Goal: Task Accomplishment & Management: Manage account settings

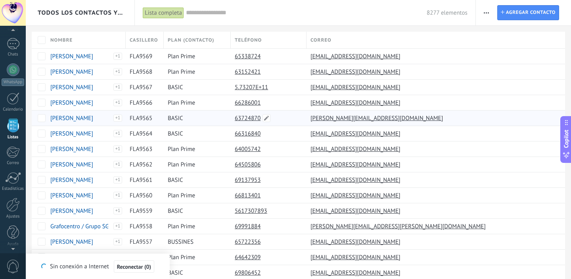
type textarea "*******"
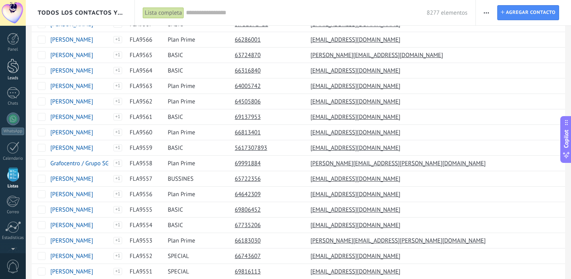
click at [13, 67] on div at bounding box center [13, 66] width 12 height 15
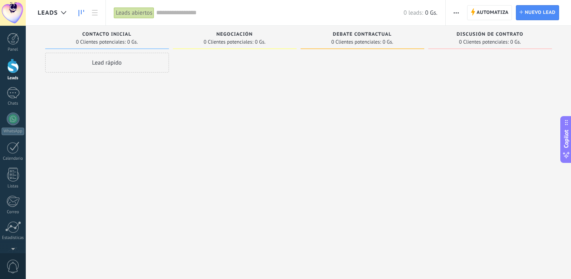
click at [90, 4] on div "Leads" at bounding box center [66, 12] width 80 height 25
click at [90, 12] on link at bounding box center [94, 12] width 13 height 15
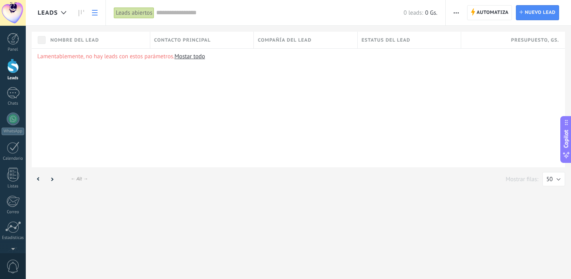
click at [74, 36] on div "Nombre del lead" at bounding box center [97, 40] width 103 height 17
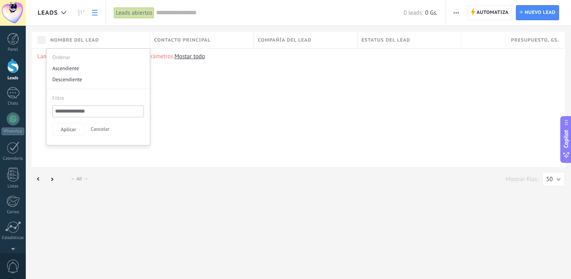
click at [205, 89] on div "Lamentablemente, no hay leads con estos parámetros. [GEOGRAPHIC_DATA] todo" at bounding box center [298, 107] width 533 height 119
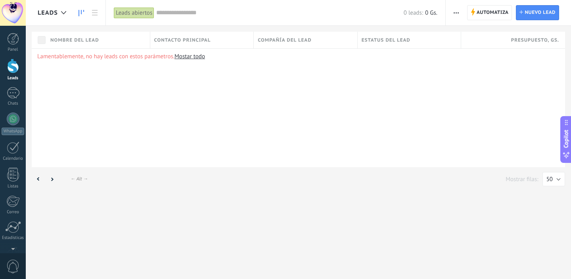
click at [80, 14] on icon at bounding box center [81, 13] width 6 height 6
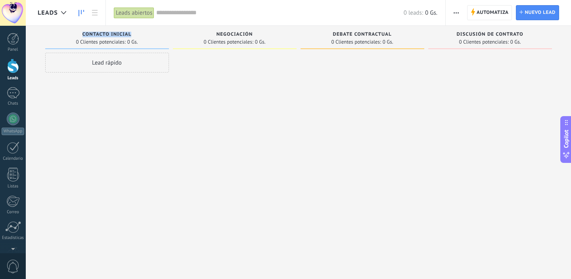
drag, startPoint x: 82, startPoint y: 33, endPoint x: 143, endPoint y: 34, distance: 61.4
click at [143, 34] on div "Contacto inicial" at bounding box center [107, 35] width 116 height 7
click at [441, 146] on div at bounding box center [490, 141] width 124 height 176
click at [15, 208] on div at bounding box center [12, 203] width 13 height 14
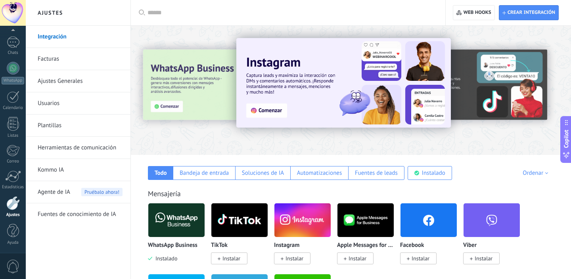
click at [75, 101] on link "Usuarios" at bounding box center [80, 103] width 85 height 22
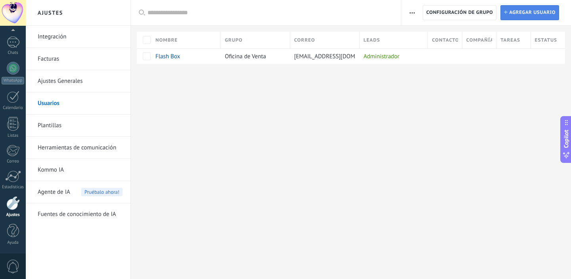
click at [517, 13] on span "Agregar usuario" at bounding box center [532, 13] width 46 height 14
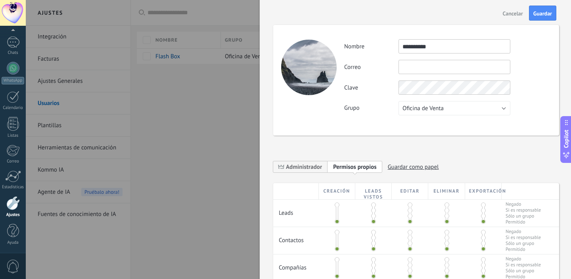
type input "**********"
click at [363, 132] on div "**********" at bounding box center [416, 80] width 286 height 111
click at [426, 65] on input "text" at bounding box center [454, 67] width 112 height 14
type input "**********"
click at [361, 114] on div "Grupo Oficina de Venta Usuarios libres Oficina de Venta" at bounding box center [447, 108] width 206 height 14
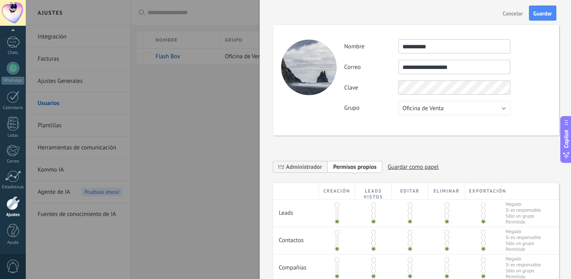
click at [462, 109] on button "Oficina de Venta" at bounding box center [454, 108] width 112 height 14
click at [522, 111] on div "Grupo Oficina de Venta Usuarios libres Oficina de Venta" at bounding box center [447, 108] width 206 height 14
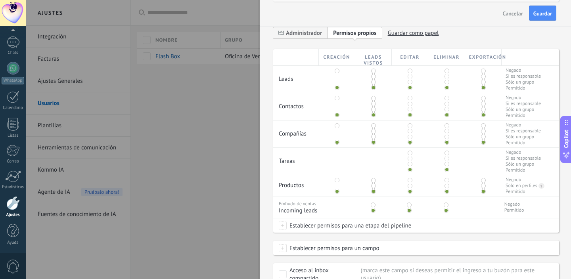
scroll to position [135, 0]
click at [308, 37] on span "Administrador" at bounding box center [300, 32] width 54 height 12
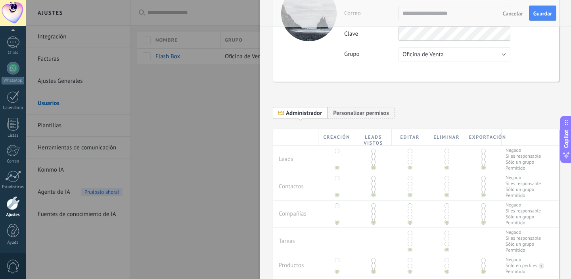
scroll to position [47, 0]
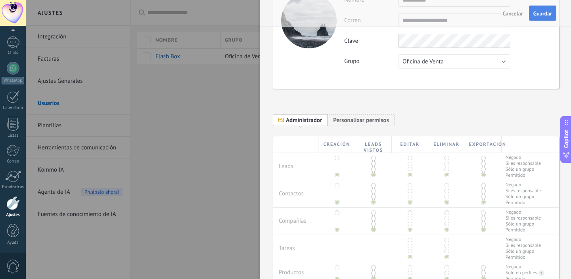
click at [545, 16] on span "Guardar" at bounding box center [542, 14] width 19 height 6
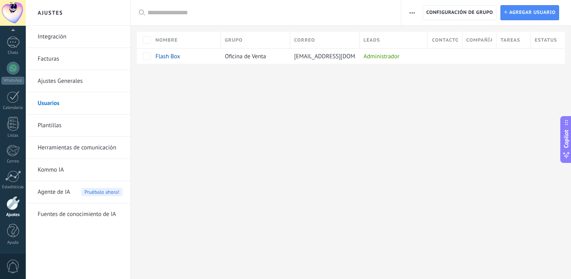
scroll to position [0, 0]
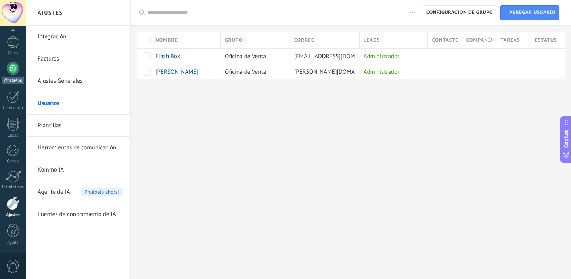
click at [12, 65] on div at bounding box center [13, 68] width 13 height 13
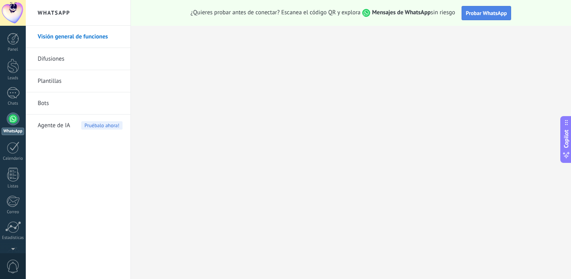
click at [484, 12] on span "Probar WhatsApp" at bounding box center [486, 13] width 41 height 7
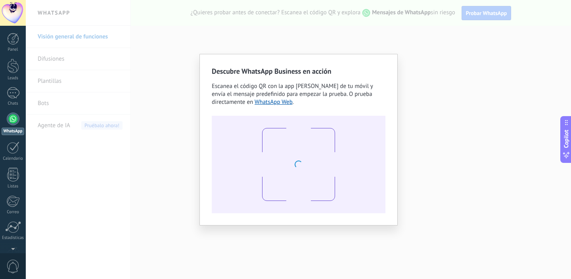
click at [179, 112] on div "Descubre WhatsApp Business en acción Escanea el código QR con la app [PERSON_NA…" at bounding box center [298, 139] width 545 height 279
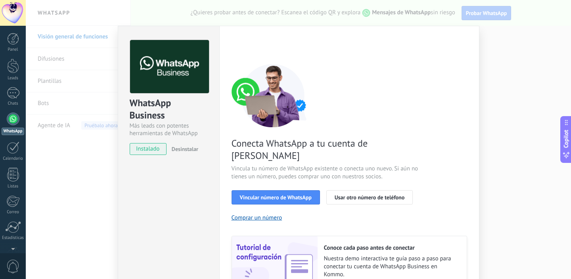
click at [508, 97] on div "WhatsApp Business Más leads con potentes herramientas de WhatsApp instalado Des…" at bounding box center [298, 139] width 545 height 279
